Goal: Task Accomplishment & Management: Manage account settings

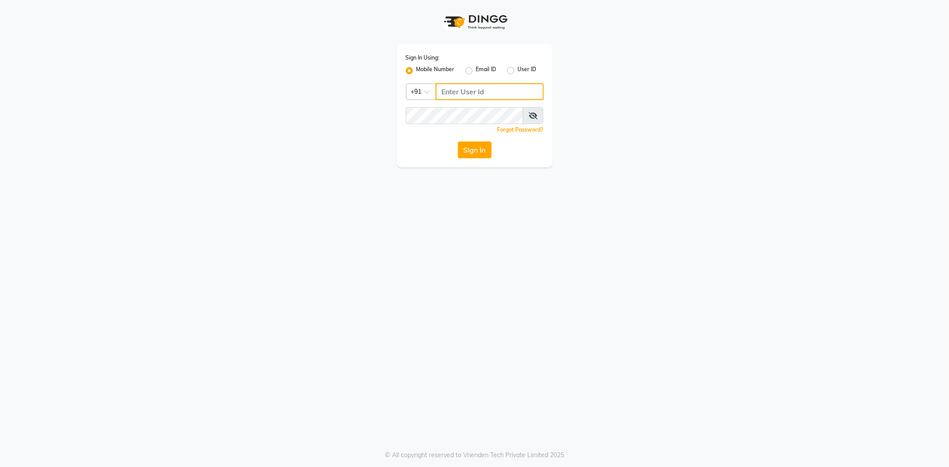
click at [450, 95] on input "Username" at bounding box center [490, 91] width 108 height 17
type input "7989113914"
click at [469, 152] on button "Sign In" at bounding box center [475, 150] width 34 height 17
